Goal: Task Accomplishment & Management: Complete application form

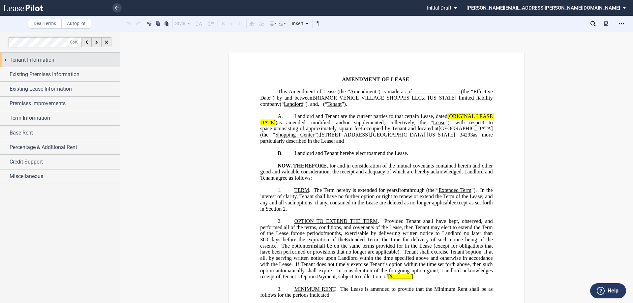
click at [6, 58] on div "Tenant Information" at bounding box center [60, 60] width 120 height 14
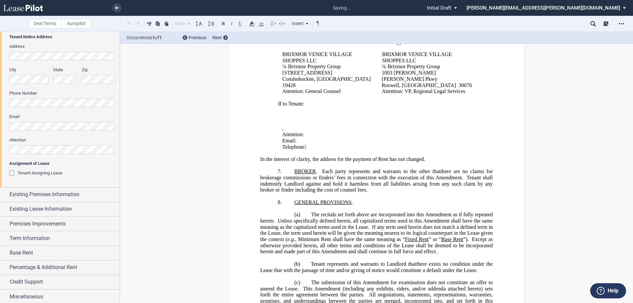
scroll to position [151, 0]
click at [4, 194] on div "Existing Premises Information" at bounding box center [60, 193] width 120 height 14
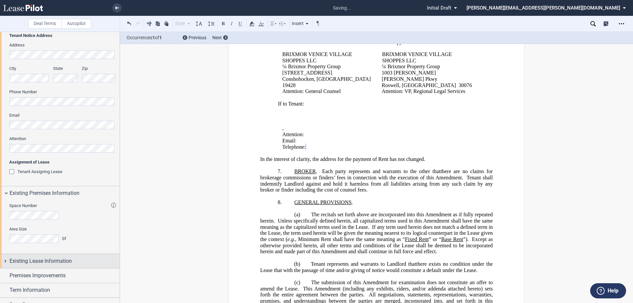
click at [5, 261] on div "Existing Lease Information" at bounding box center [60, 261] width 120 height 14
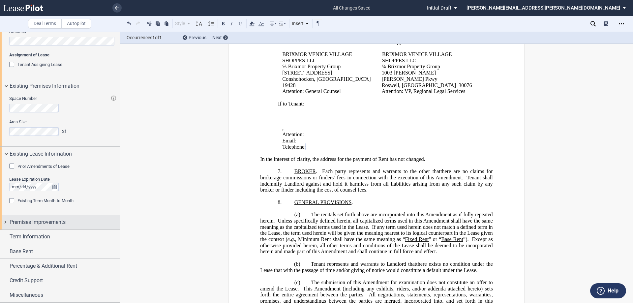
click at [4, 223] on div "Premises Improvements" at bounding box center [60, 222] width 120 height 14
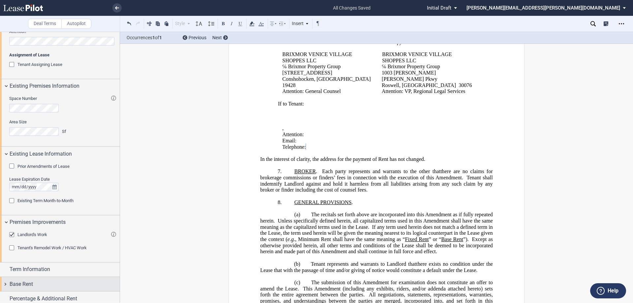
scroll to position [289, 0]
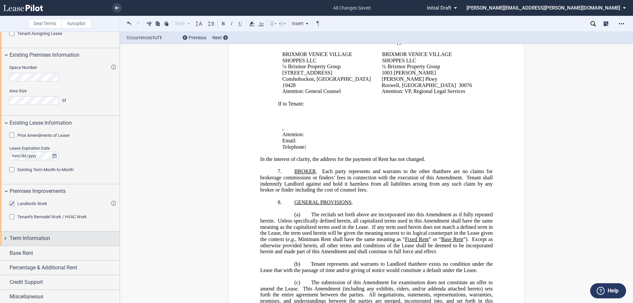
click at [7, 235] on div "Term Information" at bounding box center [60, 238] width 120 height 14
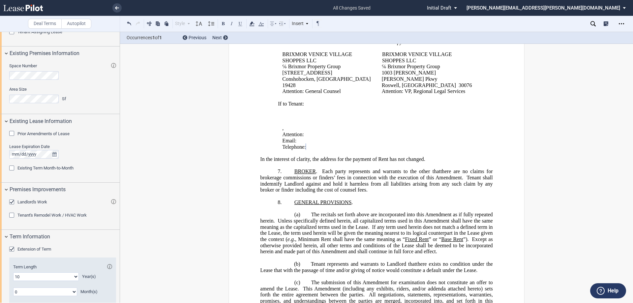
click at [13, 247] on div "Extension of Term" at bounding box center [12, 250] width 7 height 7
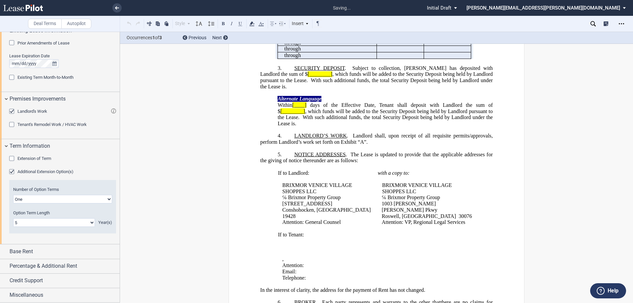
scroll to position [68, 0]
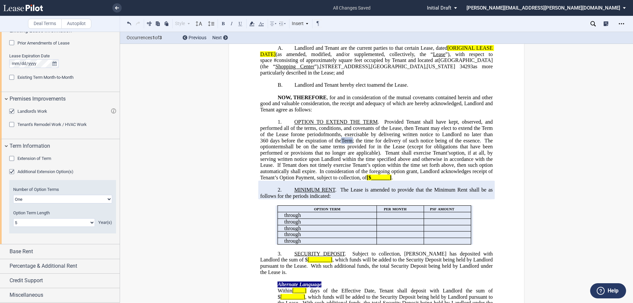
drag, startPoint x: 12, startPoint y: 172, endPoint x: 70, endPoint y: 173, distance: 58.0
click at [12, 172] on div "Additional Extension Option(s)" at bounding box center [12, 172] width 7 height 7
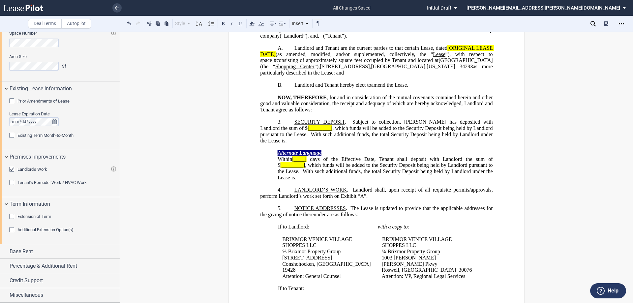
scroll to position [324, 0]
click at [7, 249] on div "Base Rent" at bounding box center [60, 251] width 120 height 14
click at [5, 290] on div "Percentage & Additional Rent" at bounding box center [60, 297] width 120 height 14
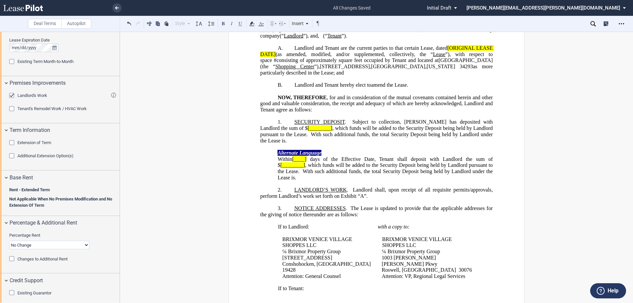
scroll to position [465, 0]
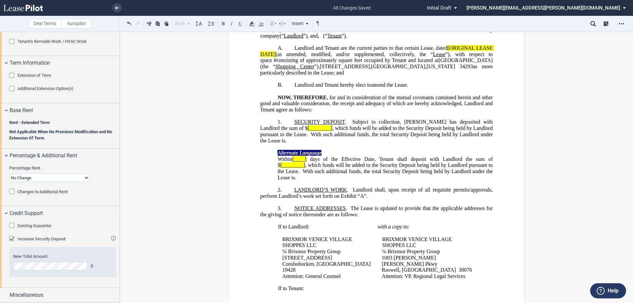
click at [372, 164] on span "days of the Effective Date, Tenant shall deposit with Landlord the sum of $" at bounding box center [386, 162] width 217 height 12
click at [446, 54] on span "[ORIGINAL LEASE DATE]" at bounding box center [377, 51] width 234 height 12
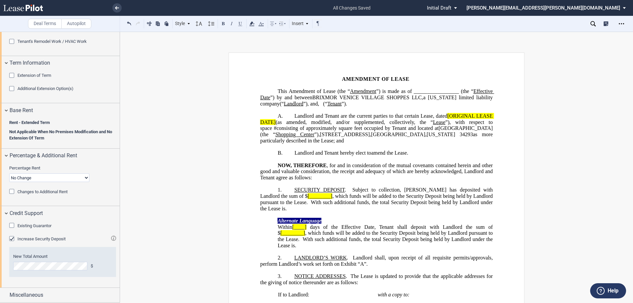
scroll to position [0, 0]
click at [294, 119] on span "Landlord and Tenant are the current parties to that certain Lease, dated" at bounding box center [370, 116] width 153 height 6
click at [347, 144] on p "A. Landlord and Tenant are the current parties to that certain Lease, dated [OR…" at bounding box center [376, 128] width 232 height 31
click at [12, 225] on div "Existing Guarantor" at bounding box center [12, 226] width 7 height 7
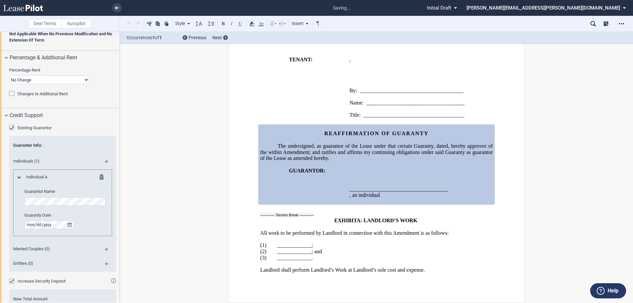
scroll to position [564, 0]
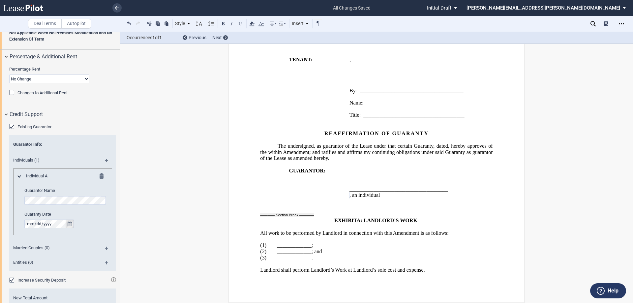
click at [70, 223] on icon "true" at bounding box center [70, 224] width 4 height 5
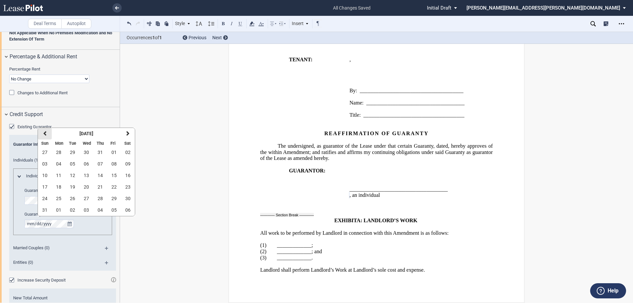
click at [46, 134] on icon "button" at bounding box center [44, 133] width 3 height 5
click at [88, 198] on span "30" at bounding box center [86, 198] width 5 height 5
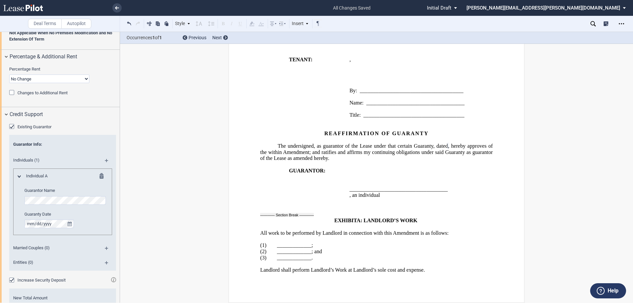
click at [106, 161] on md-icon at bounding box center [109, 163] width 9 height 8
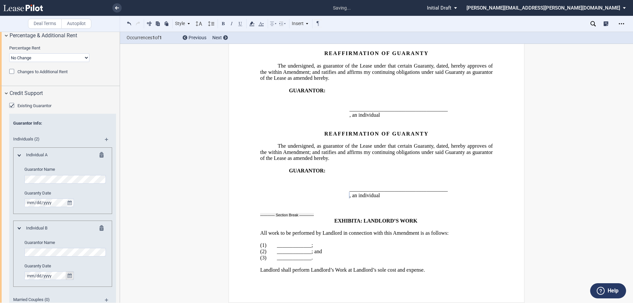
scroll to position [597, 0]
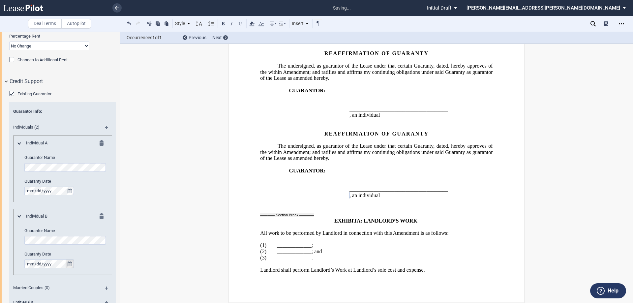
click at [72, 264] on button "true" at bounding box center [70, 263] width 8 height 9
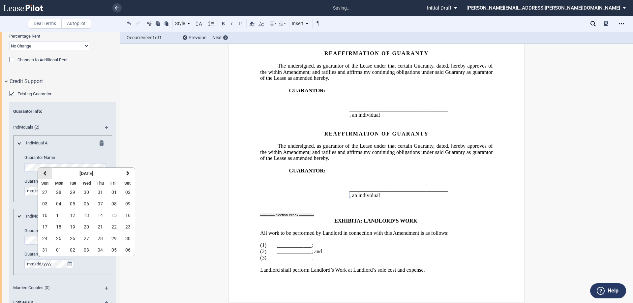
click at [44, 171] on icon "button" at bounding box center [44, 173] width 3 height 5
click at [44, 173] on icon "button" at bounding box center [44, 173] width 3 height 5
click at [85, 239] on span "30" at bounding box center [86, 238] width 5 height 5
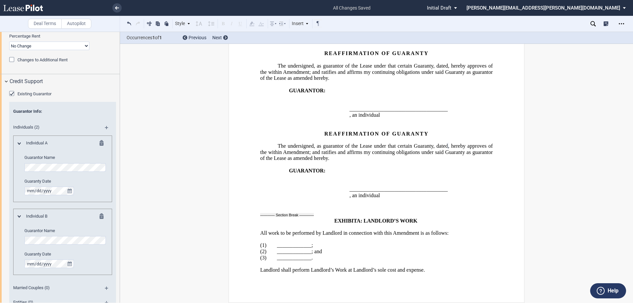
scroll to position [678, 0]
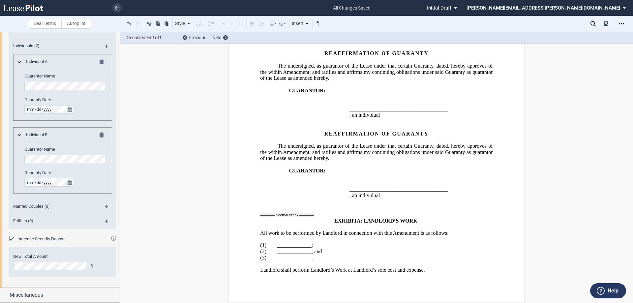
drag, startPoint x: 351, startPoint y: 76, endPoint x: 355, endPoint y: 73, distance: 4.9
click at [351, 76] on span ", hereby approves of the within Amendment; and ratifies and affirms my continui…" at bounding box center [377, 72] width 234 height 18
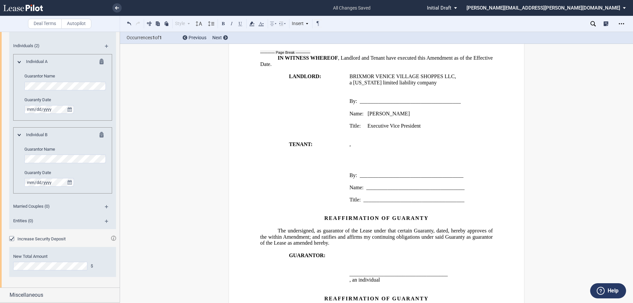
scroll to position [416, 0]
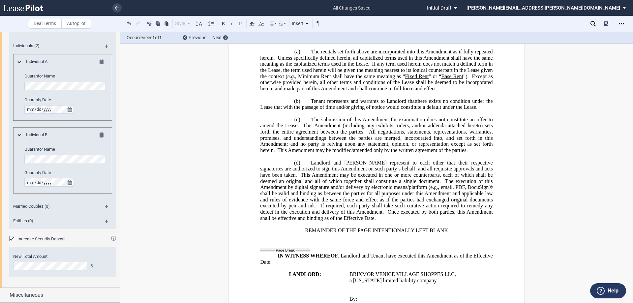
click at [303, 228] on p "REMAINDER OF THE PAGE INTENTIONALLY LEFT BLANK" at bounding box center [376, 231] width 232 height 6
drag, startPoint x: 451, startPoint y: 230, endPoint x: 485, endPoint y: 177, distance: 63.1
click at [451, 229] on p "REMAINDER OF THE PAGE INTENTIONALLY LEFT BLANK" at bounding box center [376, 231] width 232 height 6
click at [380, 184] on p "(d) [PERSON_NAME] and [PERSON_NAME] represent to each other that their respecti…" at bounding box center [376, 191] width 232 height 62
click at [477, 125] on span "This Amendment (including any exhibits, riders, and/or addenda attached hereto)…" at bounding box center [377, 129] width 234 height 12
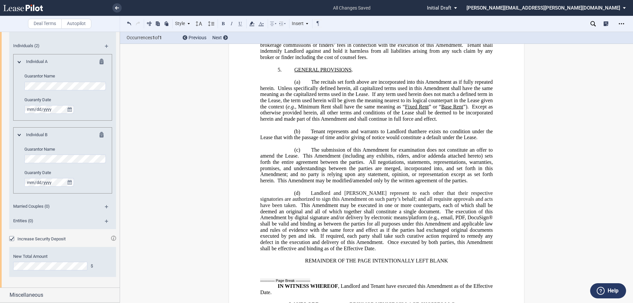
scroll to position [383, 0]
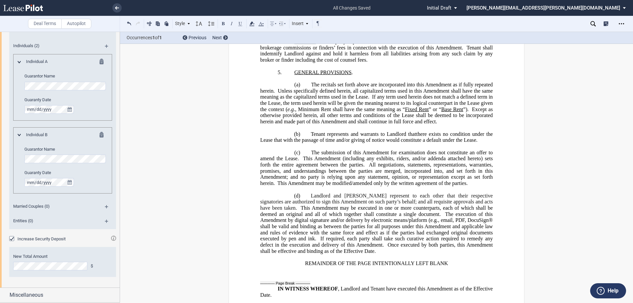
click at [303, 262] on p "REMAINDER OF THE PAGE INTENTIONALLY LEFT BLANK" at bounding box center [376, 263] width 232 height 6
drag, startPoint x: 323, startPoint y: 206, endPoint x: 413, endPoint y: 199, distance: 90.3
click at [323, 206] on span "This Amendment may be executed in one or more counterparts, each of which shall…" at bounding box center [377, 211] width 234 height 12
drag, startPoint x: 310, startPoint y: 195, endPoint x: 348, endPoint y: 135, distance: 71.1
click at [310, 194] on span "Landlord and [PERSON_NAME] represent to each other that their respective signat…" at bounding box center [377, 202] width 234 height 18
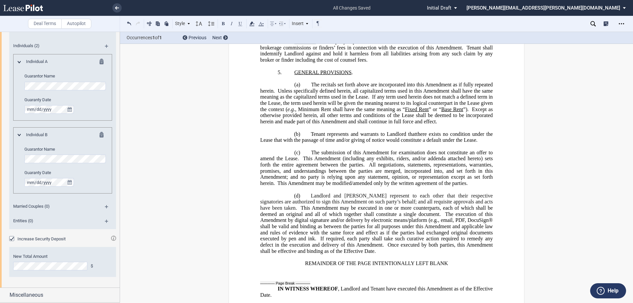
click at [308, 196] on p "(d) [PERSON_NAME] and [PERSON_NAME] represent to each other that their respecti…" at bounding box center [376, 224] width 232 height 62
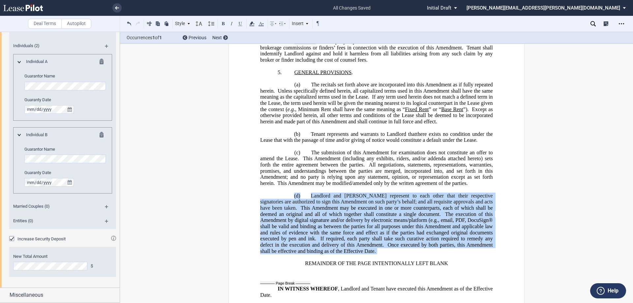
drag, startPoint x: 290, startPoint y: 197, endPoint x: 437, endPoint y: 255, distance: 157.6
click at [437, 255] on div "!!CUSTOM_FOOTER_DISTANCE_0.1!! !!CUSTOM_FOOTER_START!! ﻿ !!CUSTOM_PAGE_NUMBER:T…" at bounding box center [376, 184] width 232 height 982
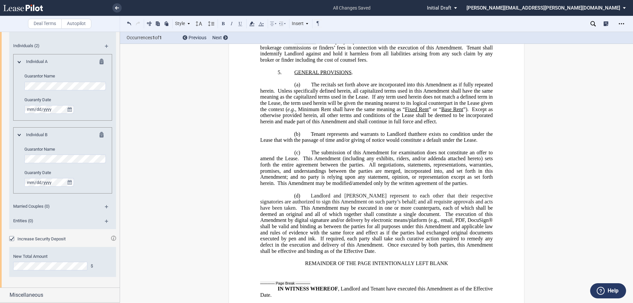
click at [471, 261] on p "REMAINDER OF THE PAGE INTENTIONALLY LEFT BLANK" at bounding box center [376, 263] width 232 height 6
click at [300, 264] on p "REMAINDER OF THE PAGE INTENTIONALLY LEFT BLANK" at bounding box center [376, 263] width 232 height 6
click at [309, 84] on p "(a) The recitals set forth above are incorporated into this Amendment as if ful…" at bounding box center [376, 103] width 232 height 43
click at [12, 238] on div "Increase Security Deposit" at bounding box center [12, 239] width 7 height 7
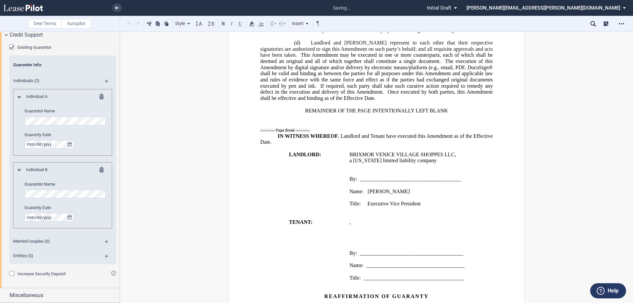
scroll to position [513, 0]
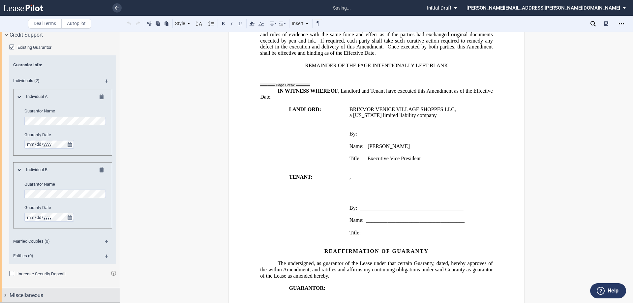
click at [5, 294] on div "Miscellaneous" at bounding box center [60, 295] width 120 height 14
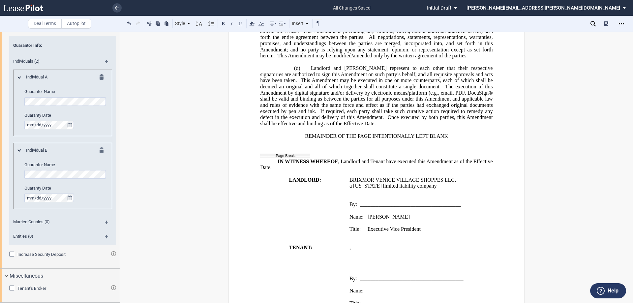
scroll to position [414, 0]
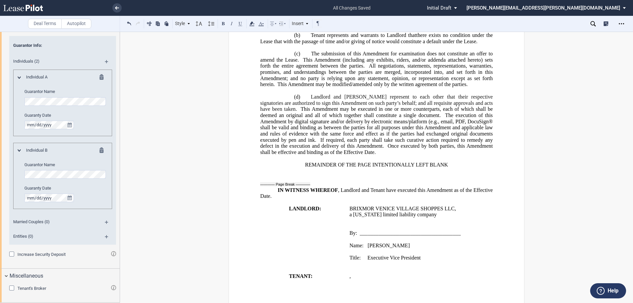
click at [10, 287] on div "Tenant's Broker" at bounding box center [12, 289] width 7 height 7
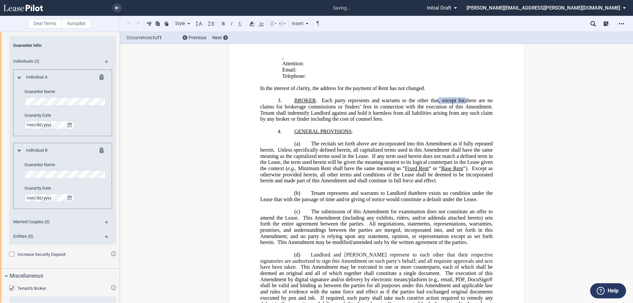
scroll to position [210, 0]
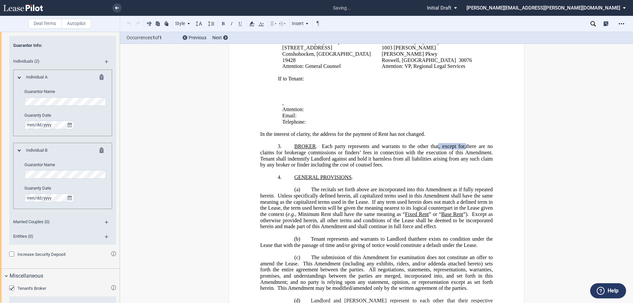
click at [10, 287] on div "Tenant's Broker" at bounding box center [12, 289] width 7 height 7
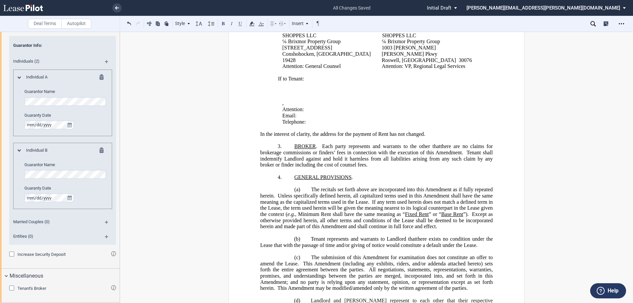
click at [308, 151] on span "there are no claims for brokerage commissions or finders’ fees in connection wi…" at bounding box center [377, 149] width 234 height 12
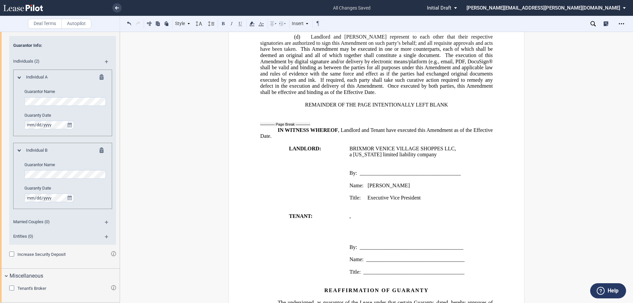
scroll to position [672, 0]
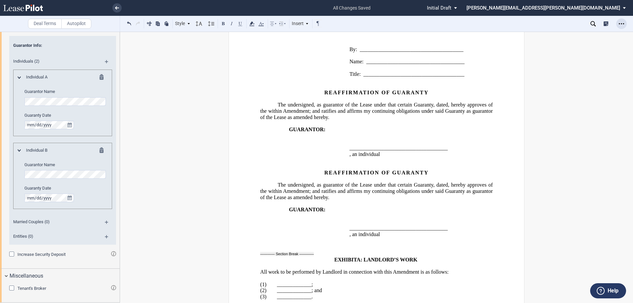
click at [622, 23] on icon "Open Lease options menu" at bounding box center [621, 23] width 5 height 5
click at [557, 35] on div "Download" at bounding box center [583, 36] width 80 height 6
